Goal: Task Accomplishment & Management: Manage account settings

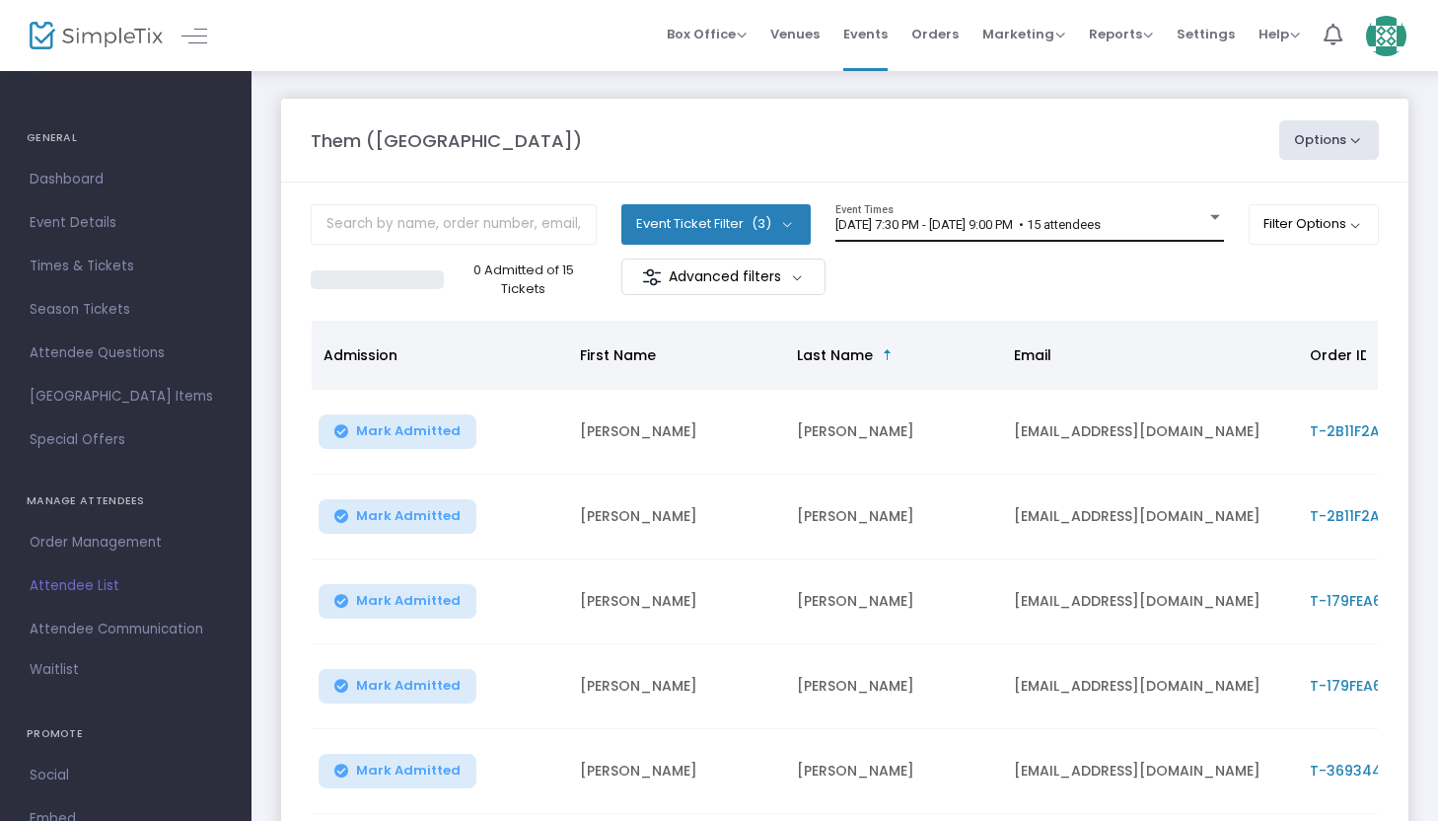
click at [994, 216] on div "8/14/2025 @ 7:30 PM - 8/14/2025 @ 9:00 PM • 15 attendees Event Times" at bounding box center [1029, 222] width 389 height 37
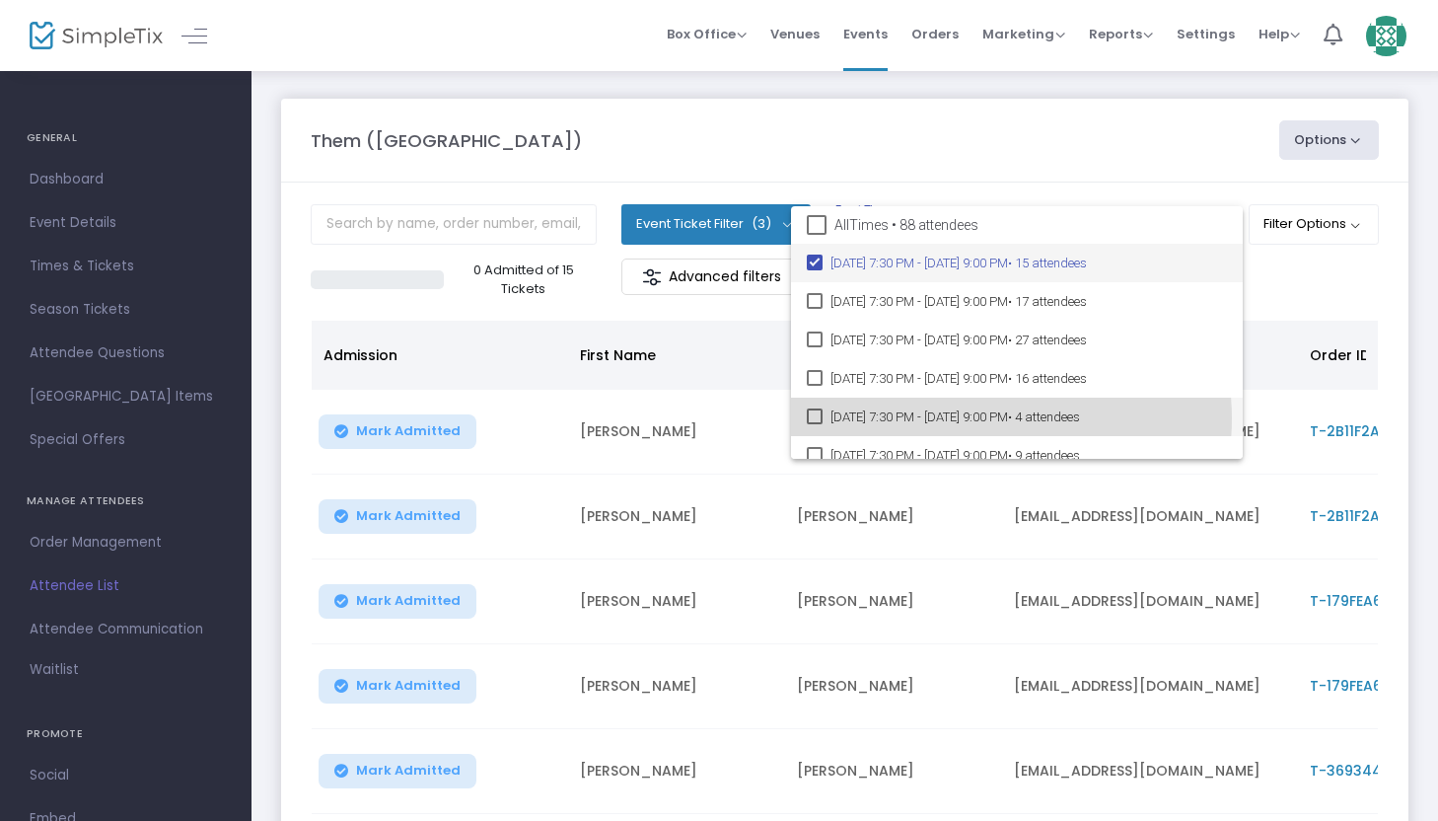
click at [972, 418] on span "8/22/2025 @ 7:30 PM - 8/22/2025 @ 9:00 PM • 4 attendees" at bounding box center [1028, 416] width 396 height 38
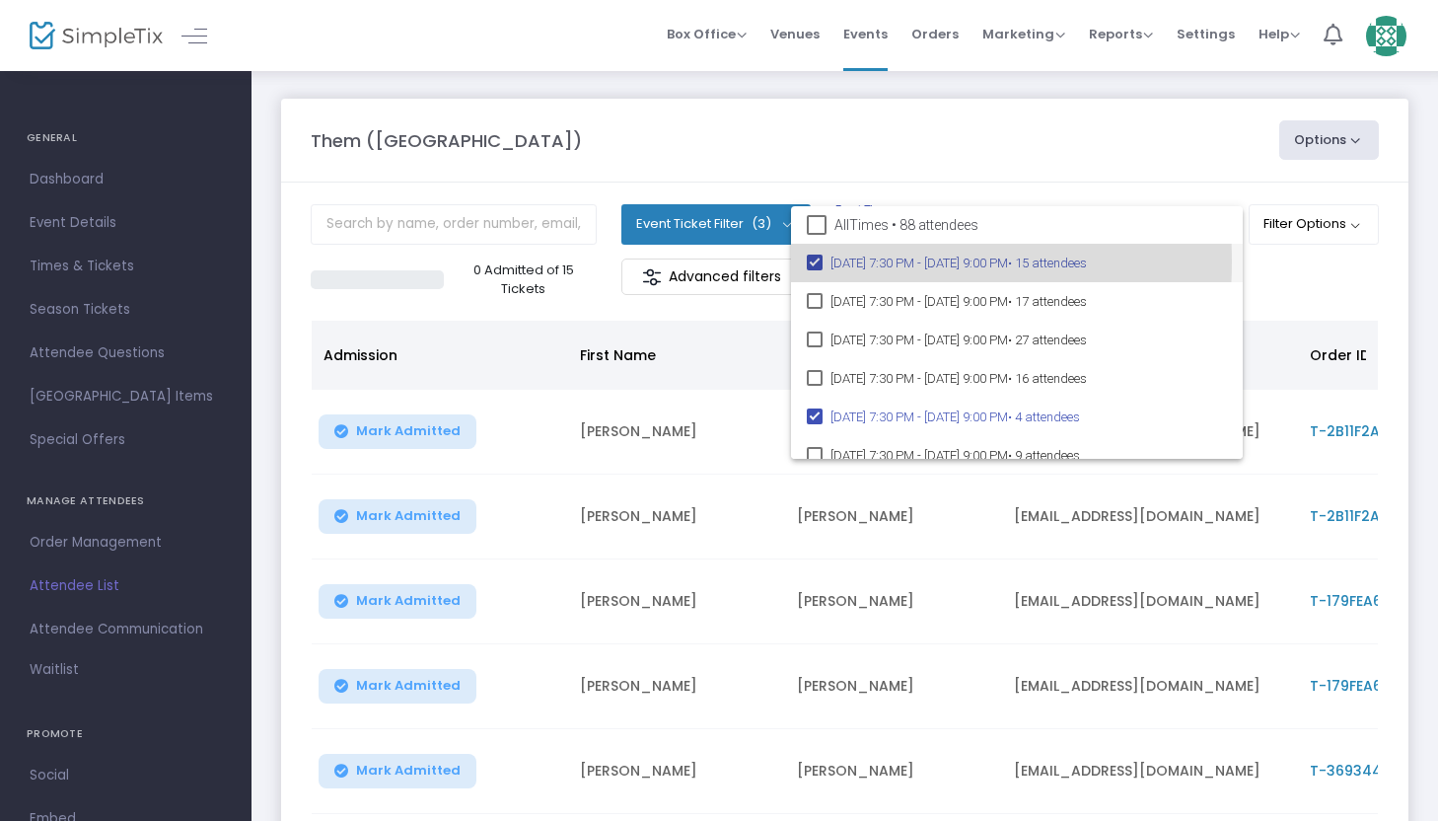
click at [813, 261] on mat-pseudo-checkbox at bounding box center [815, 262] width 16 height 16
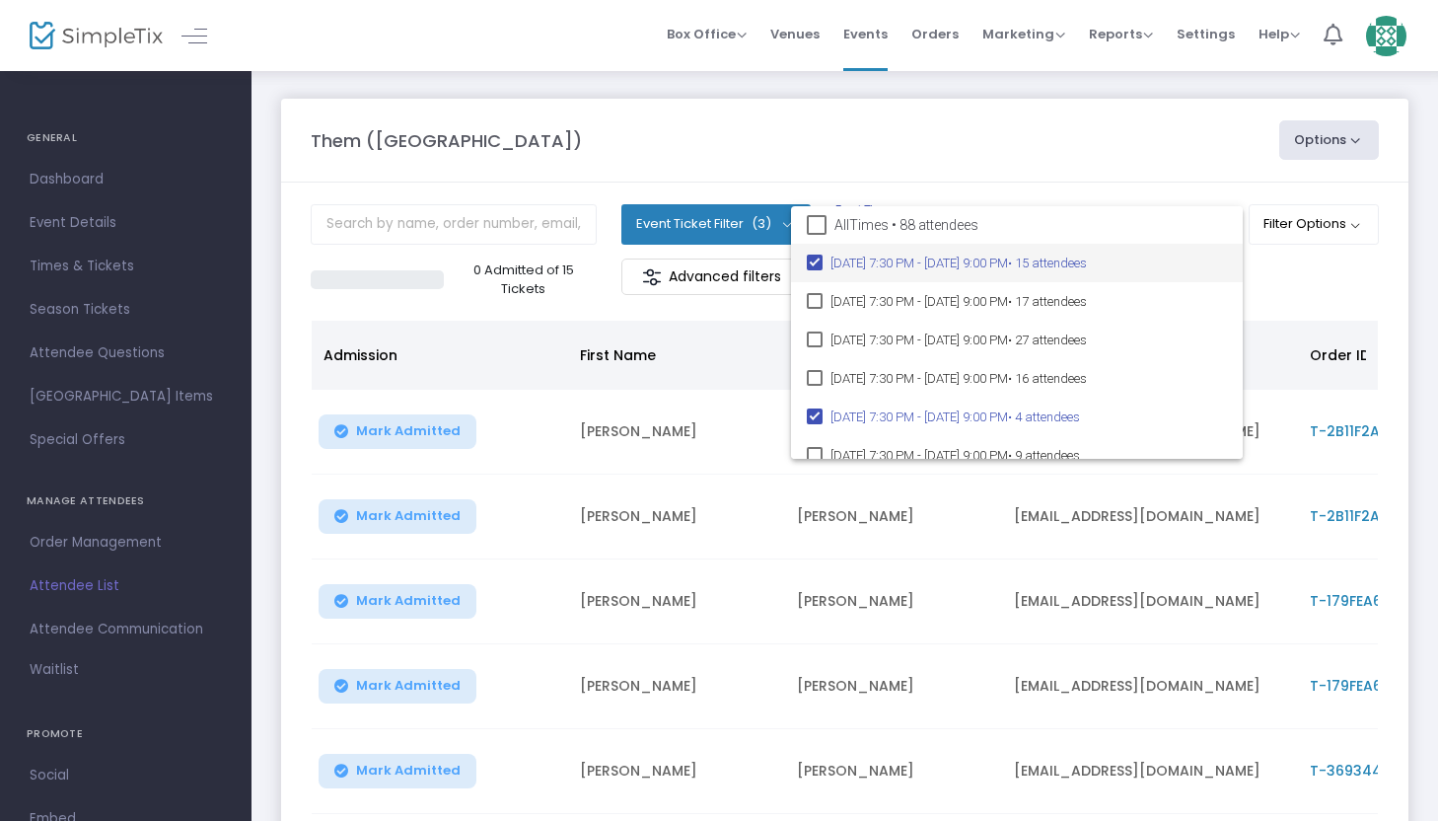
click at [813, 261] on mat-pseudo-checkbox at bounding box center [815, 262] width 16 height 16
click at [1299, 291] on div at bounding box center [719, 410] width 1438 height 821
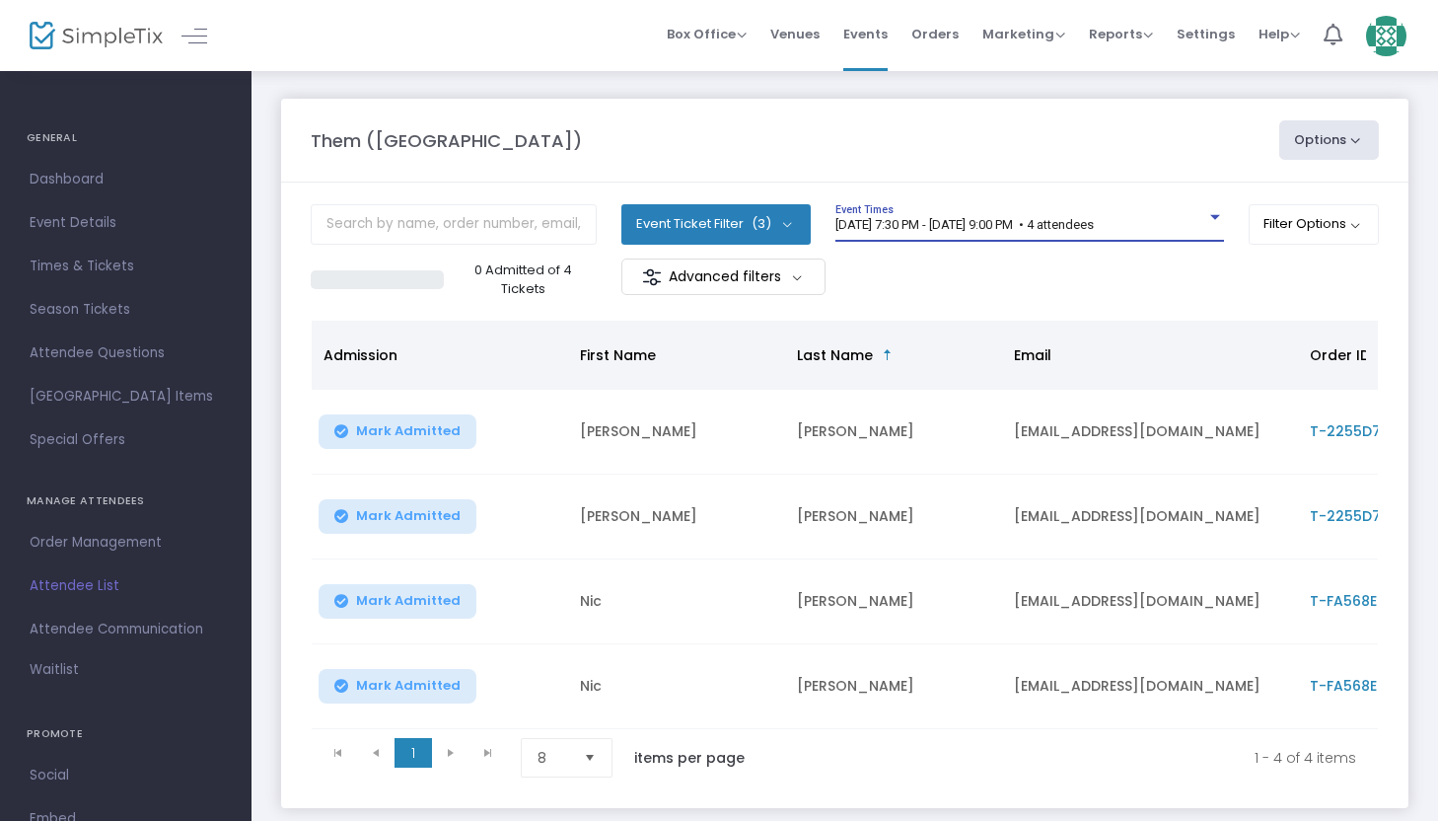
click at [1011, 225] on span "8/22/2025 @ 7:30 PM - 8/22/2025 @ 9:00 PM • 4 attendees" at bounding box center [964, 224] width 258 height 15
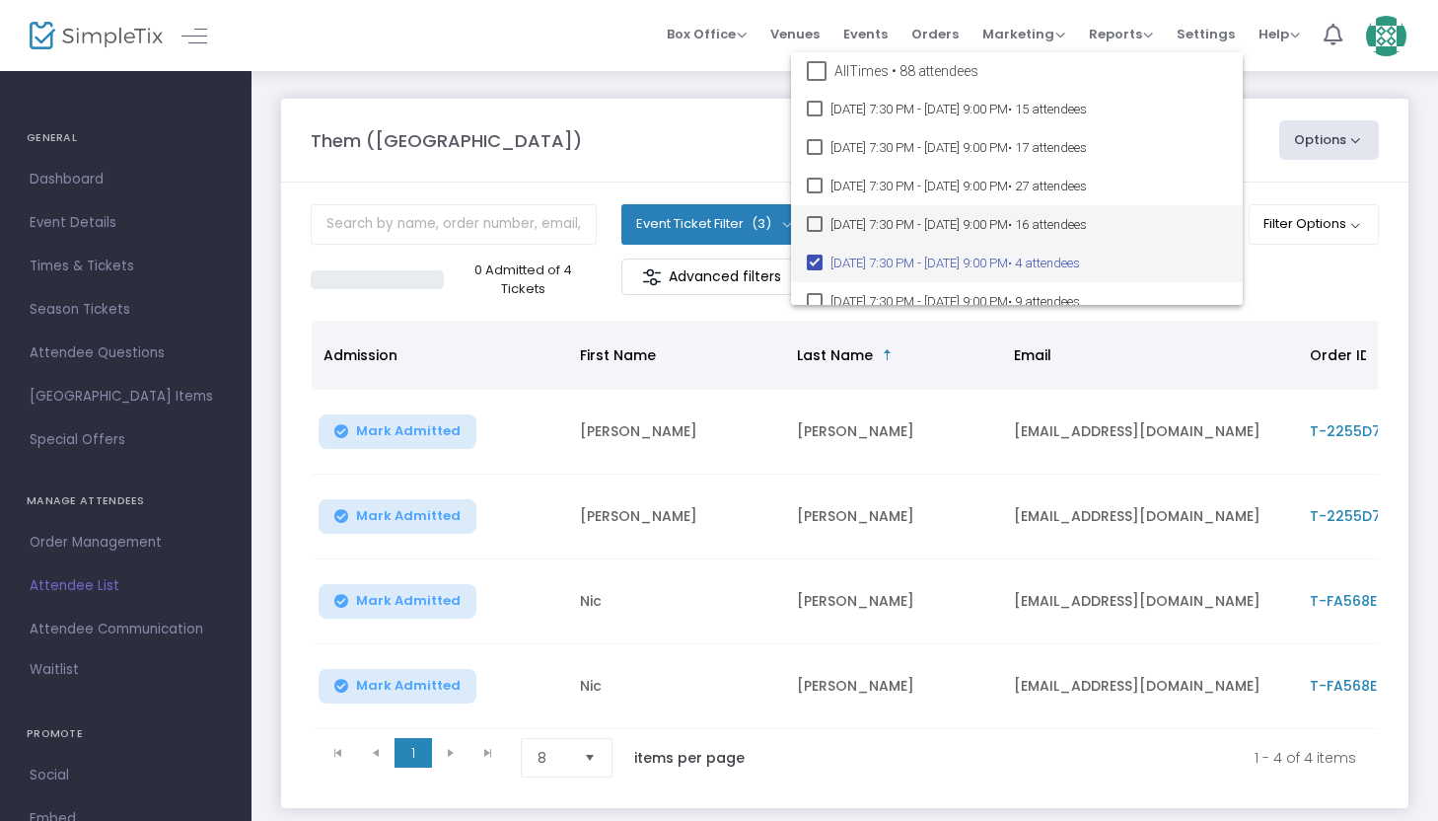
click at [1011, 225] on span "8/21/2025 @ 7:30 PM - 8/21/2025 @ 9:00 PM • 16 attendees" at bounding box center [1028, 224] width 396 height 38
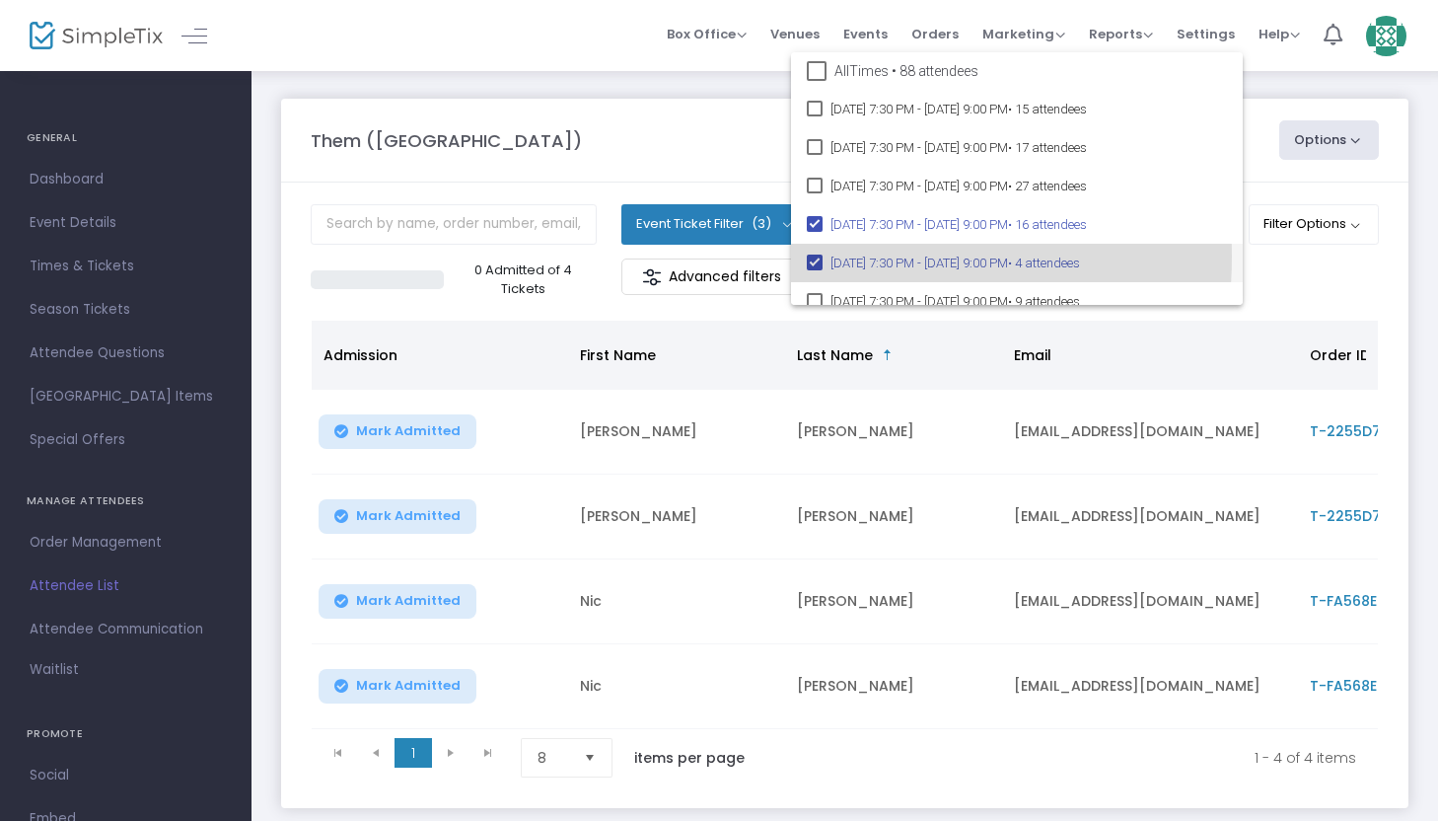
click at [808, 256] on mat-pseudo-checkbox at bounding box center [815, 262] width 16 height 16
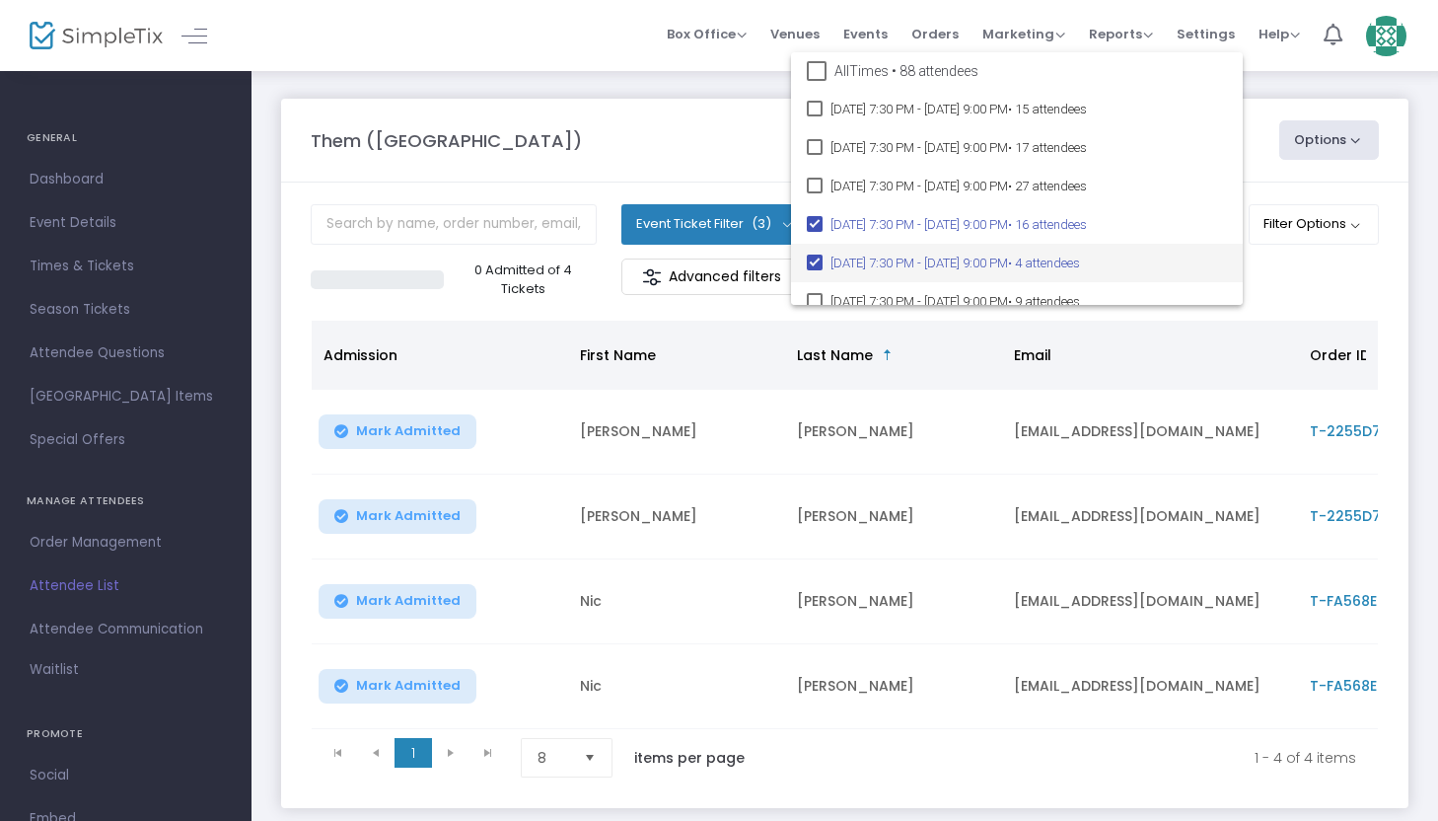
click at [813, 265] on mat-pseudo-checkbox at bounding box center [815, 262] width 16 height 16
click at [1313, 280] on div at bounding box center [719, 410] width 1438 height 821
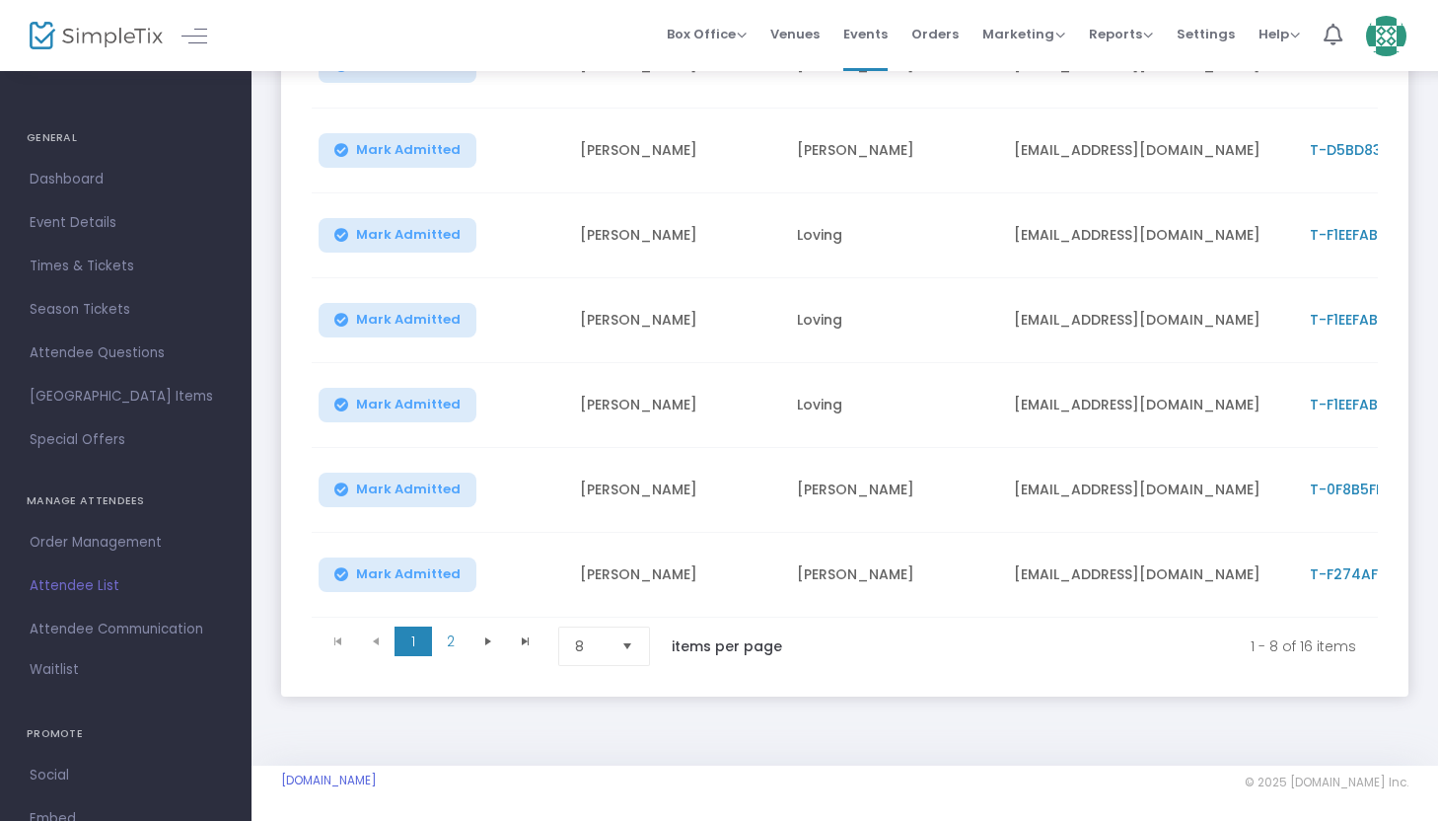
scroll to position [468, 0]
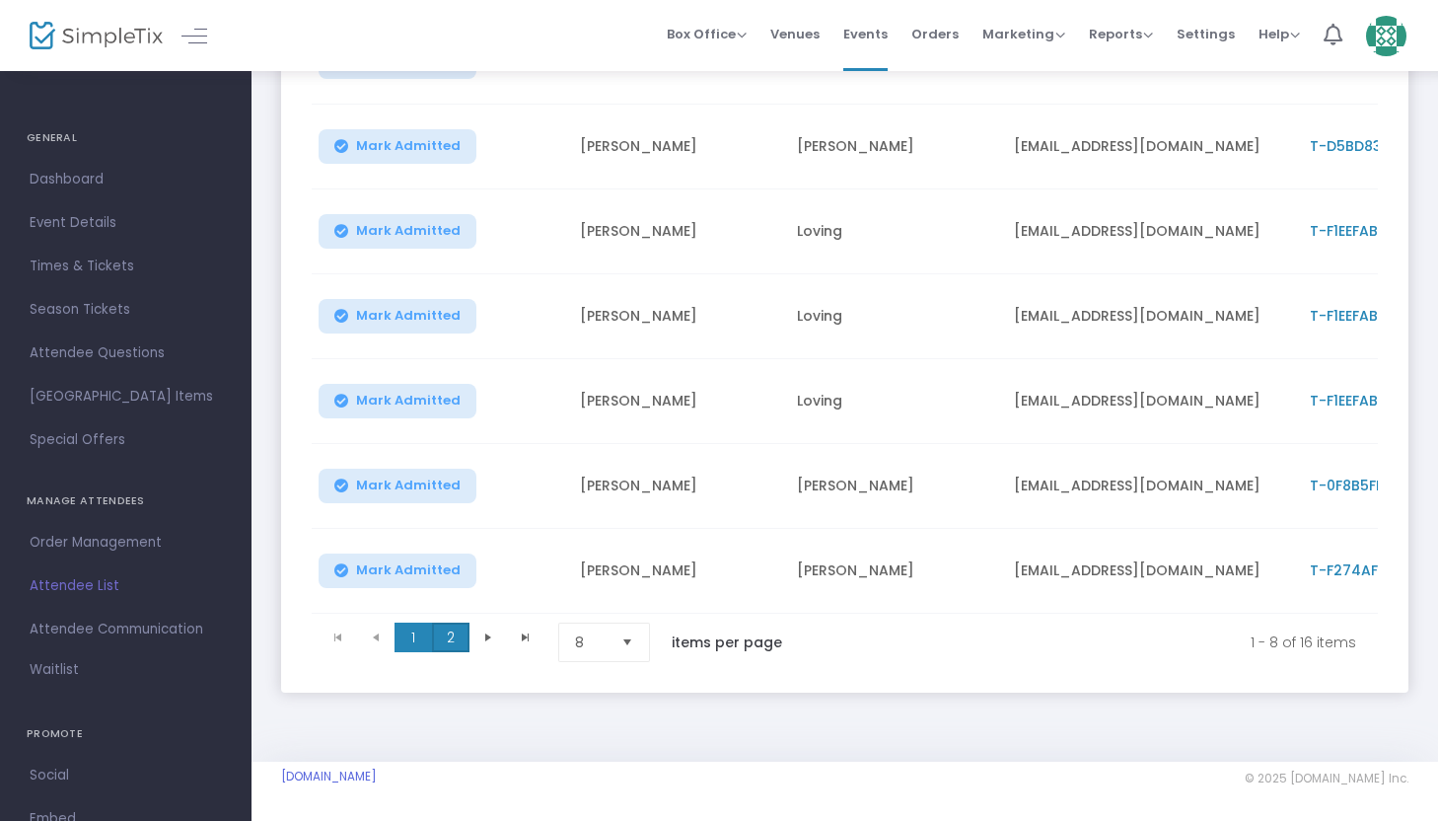
click at [446, 628] on span "2" at bounding box center [450, 637] width 37 height 30
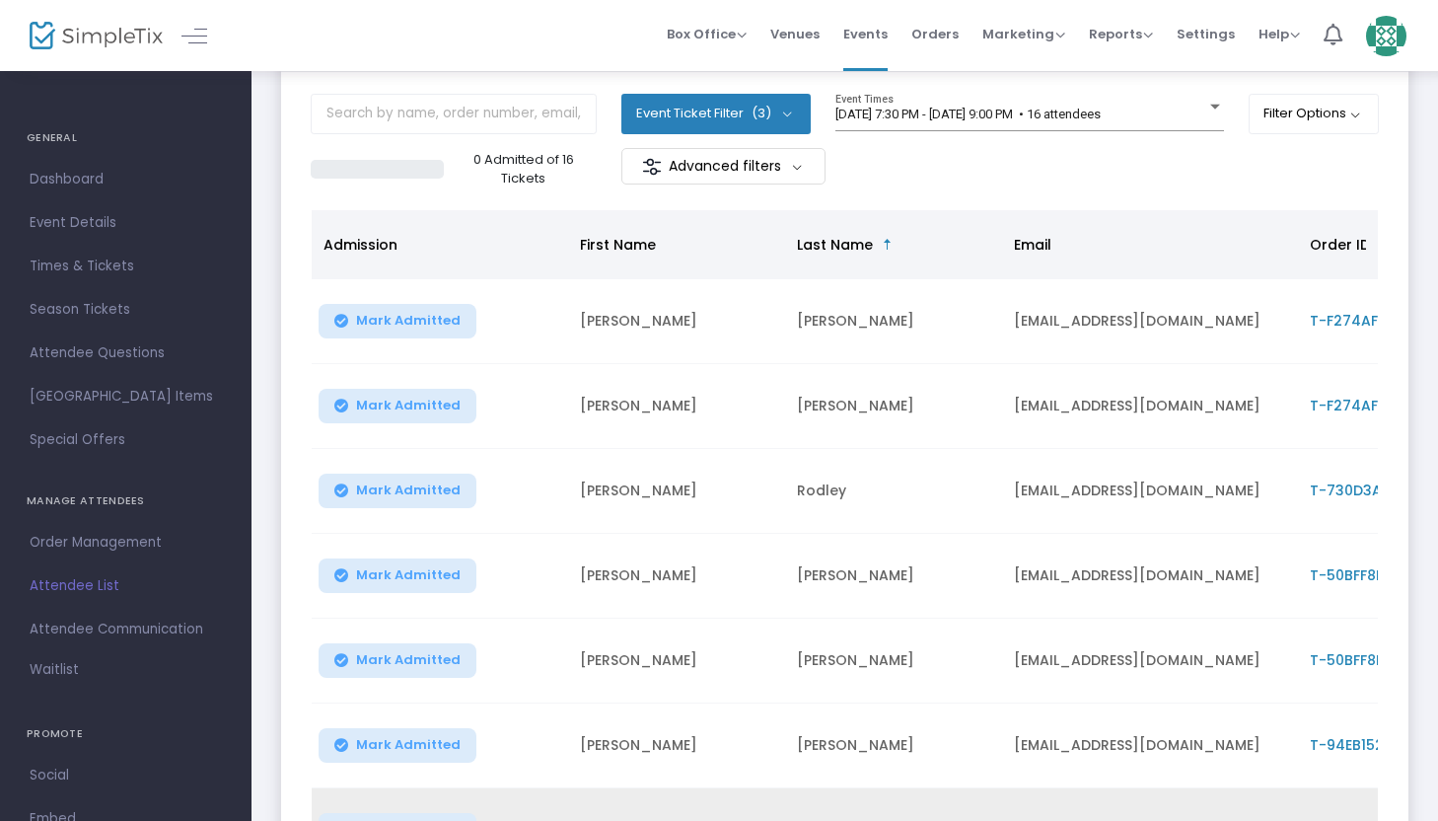
scroll to position [0, 0]
